Goal: Task Accomplishment & Management: Use online tool/utility

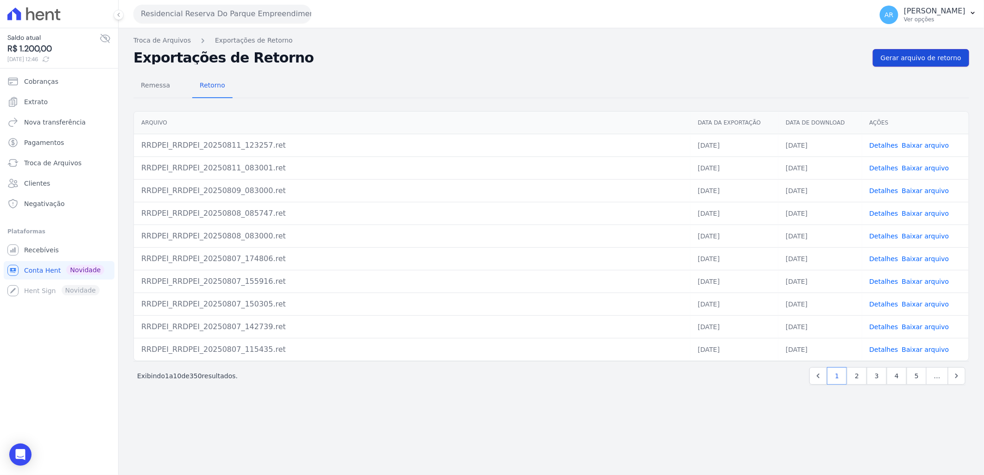
click at [941, 53] on span "Gerar arquivo de retorno" at bounding box center [920, 57] width 81 height 9
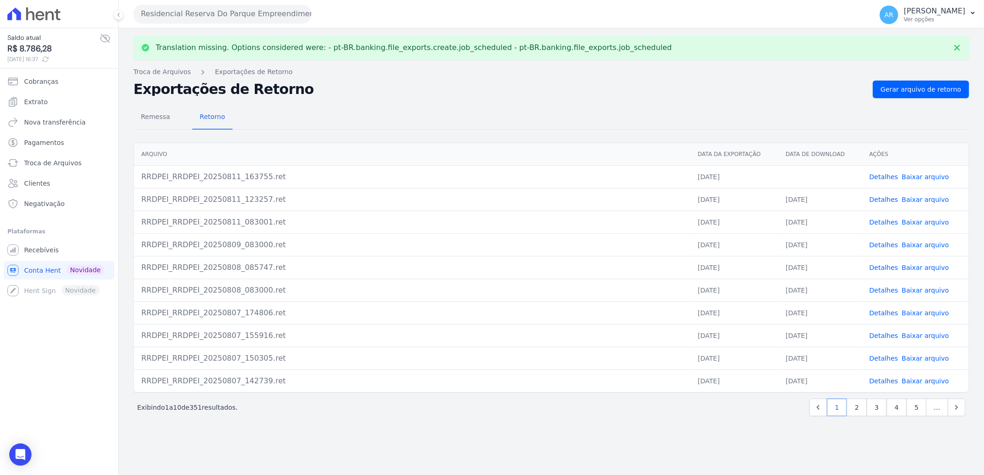
click at [931, 173] on link "Baixar arquivo" at bounding box center [925, 176] width 47 height 7
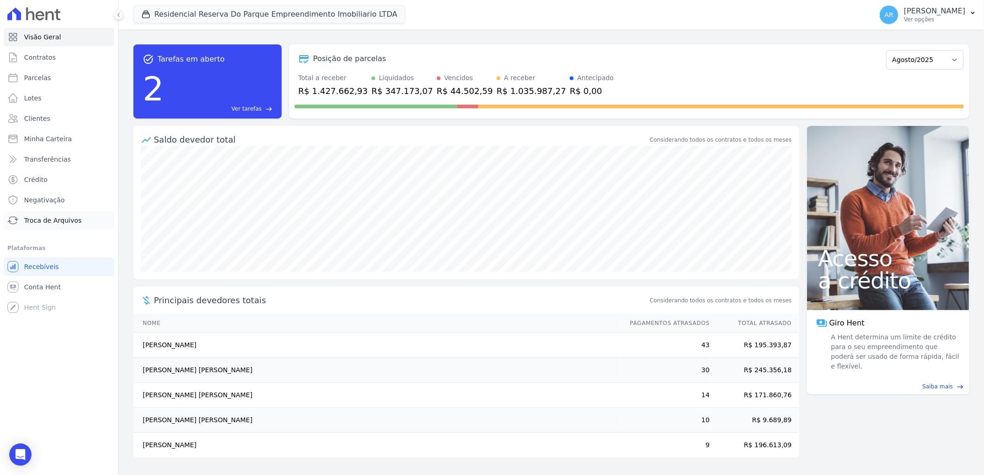
click at [55, 216] on span "Troca de Arquivos" at bounding box center [52, 220] width 57 height 9
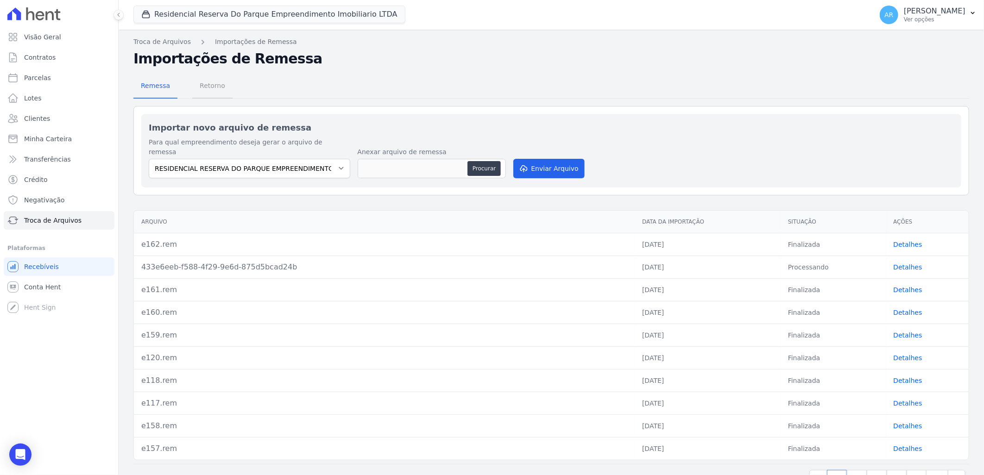
click at [212, 86] on span "Retorno" at bounding box center [212, 85] width 37 height 19
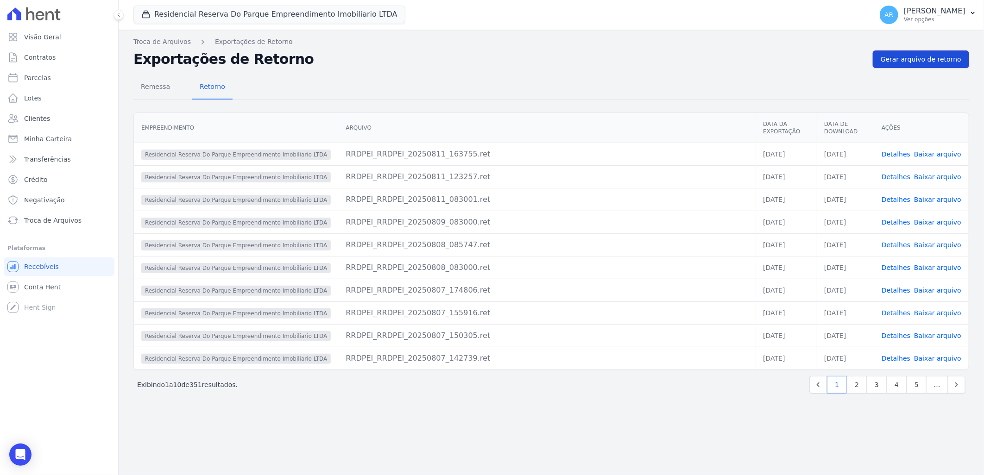
click at [915, 63] on span "Gerar arquivo de retorno" at bounding box center [920, 59] width 81 height 9
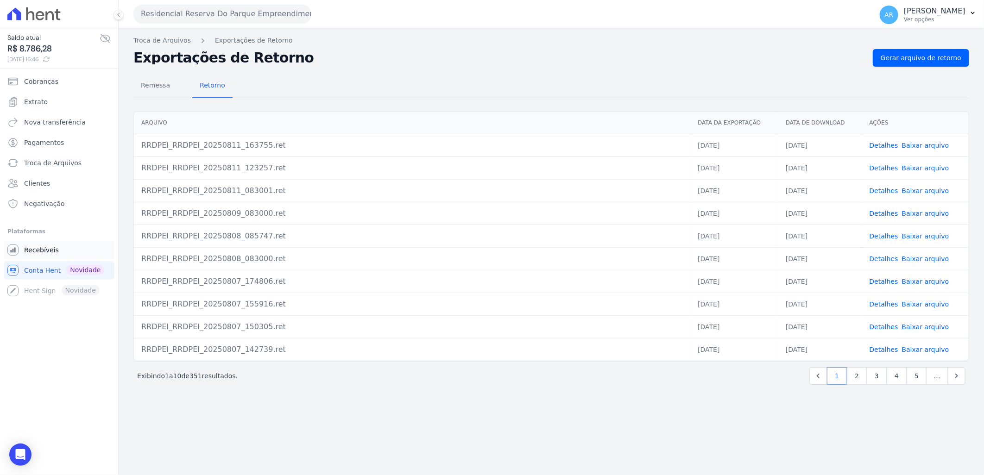
click at [50, 254] on span "Recebíveis" at bounding box center [41, 249] width 35 height 9
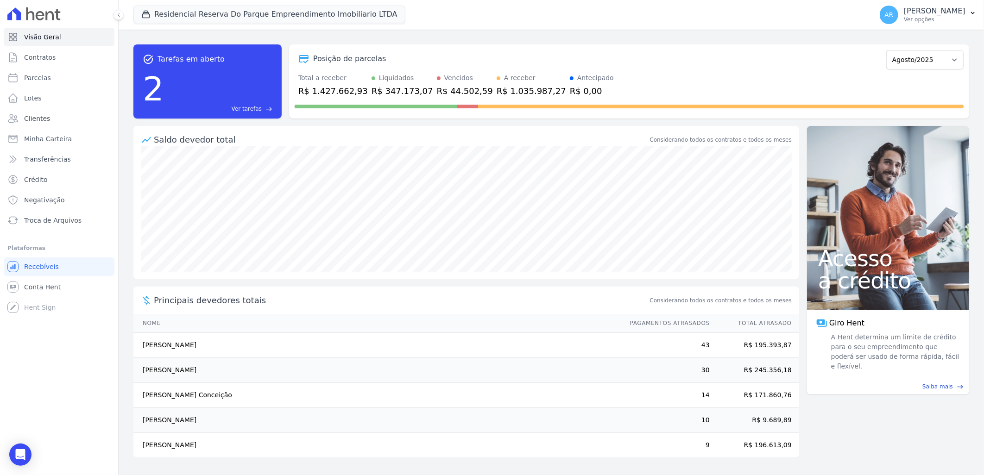
click at [169, 80] on div "2 Ver tarefas east" at bounding box center [208, 89] width 130 height 48
drag, startPoint x: 252, startPoint y: 102, endPoint x: 246, endPoint y: 111, distance: 10.9
click at [252, 103] on div "2 Ver tarefas east" at bounding box center [208, 89] width 130 height 48
click at [244, 112] on span "Ver tarefas" at bounding box center [247, 109] width 30 height 8
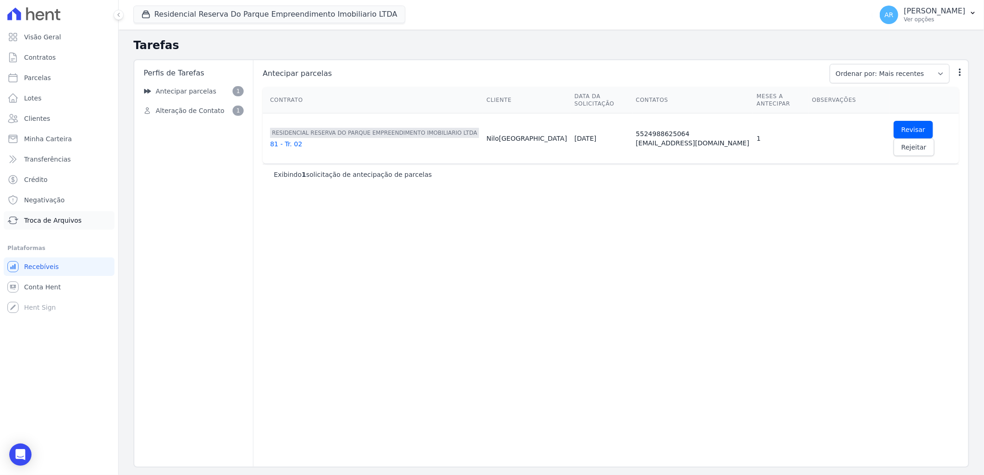
click at [67, 223] on span "Troca de Arquivos" at bounding box center [52, 220] width 57 height 9
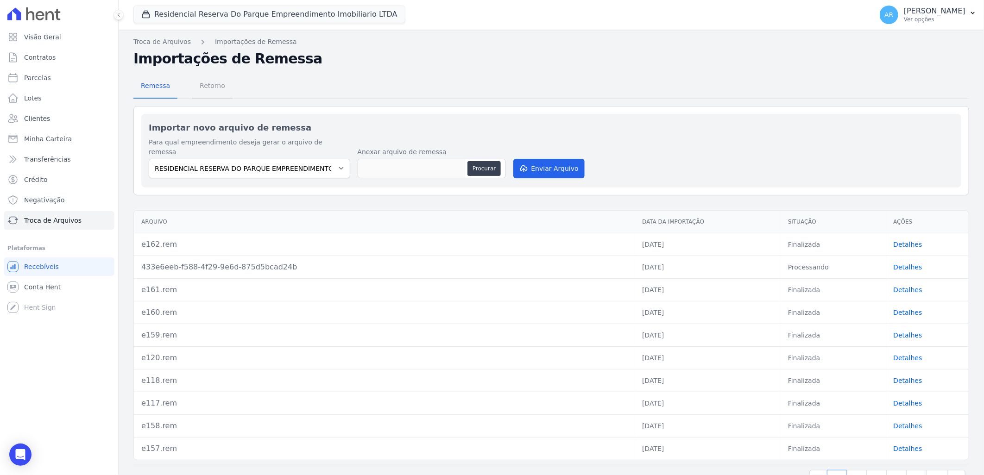
click at [212, 86] on span "Retorno" at bounding box center [212, 85] width 37 height 19
